Goal: Task Accomplishment & Management: Use online tool/utility

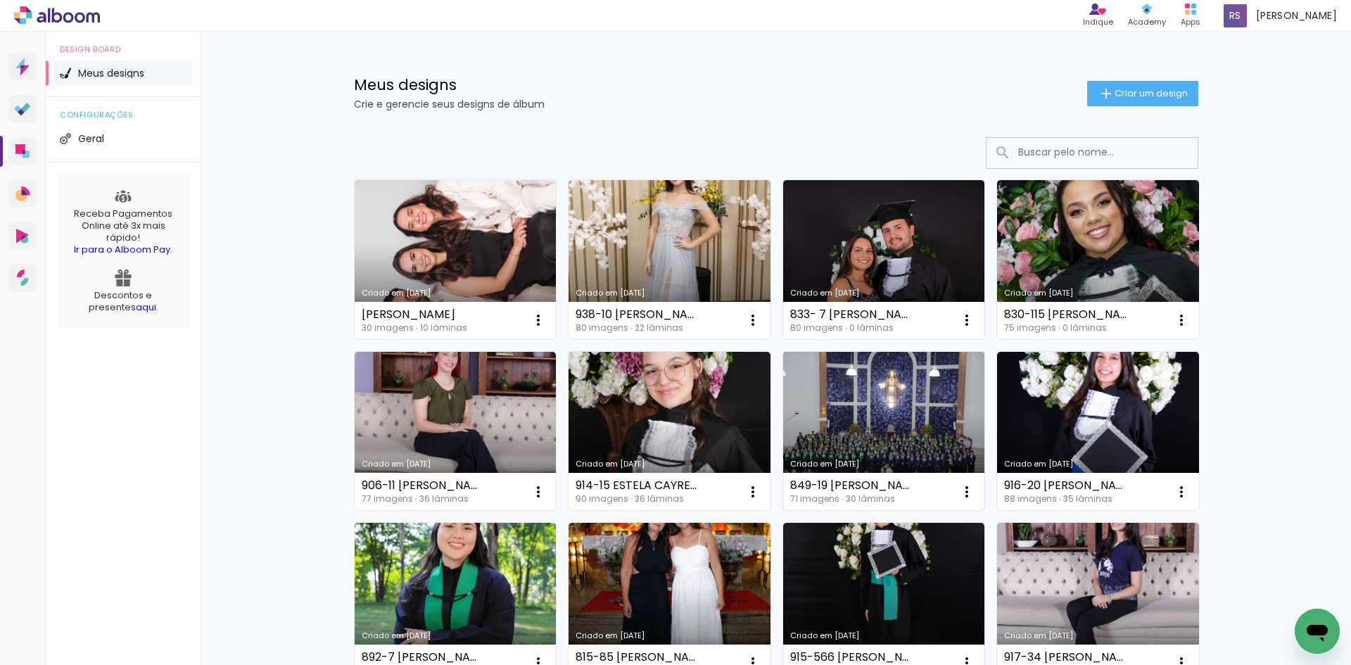
click at [924, 415] on link "Criado em [DATE]" at bounding box center [884, 431] width 202 height 159
